Goal: Find specific page/section: Find specific page/section

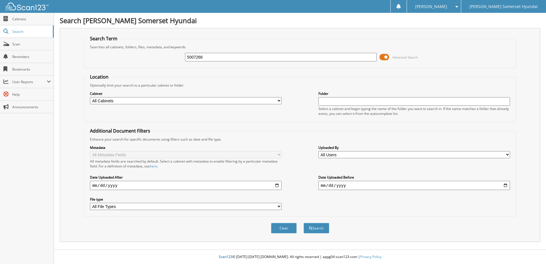
type input "5007266"
click at [304, 223] on button "Search" at bounding box center [317, 228] width 26 height 11
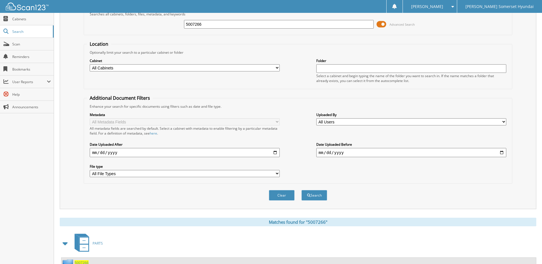
scroll to position [90, 0]
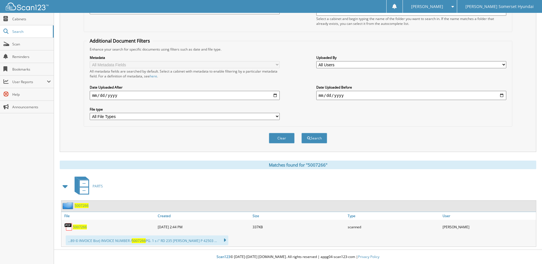
click at [84, 226] on span "5007266" at bounding box center [80, 226] width 14 height 5
click at [23, 49] on link "Scan" at bounding box center [27, 44] width 54 height 12
